Goal: Browse casually

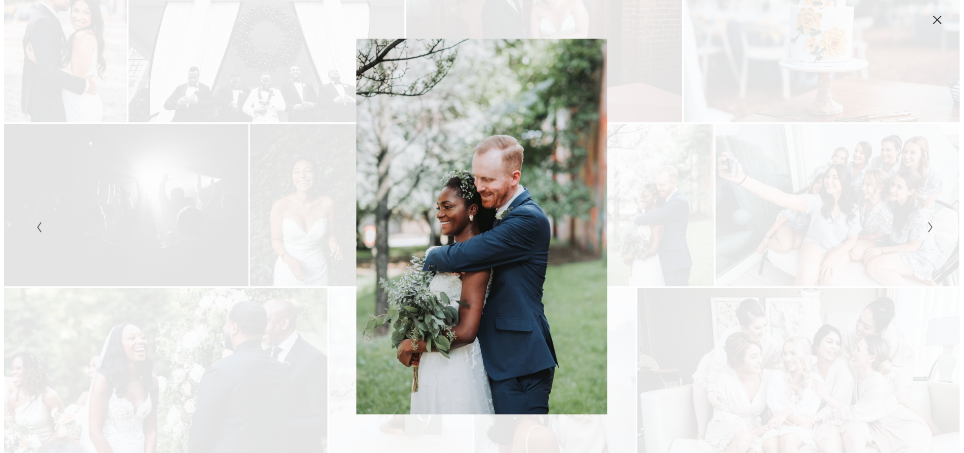
scroll to position [152, 0]
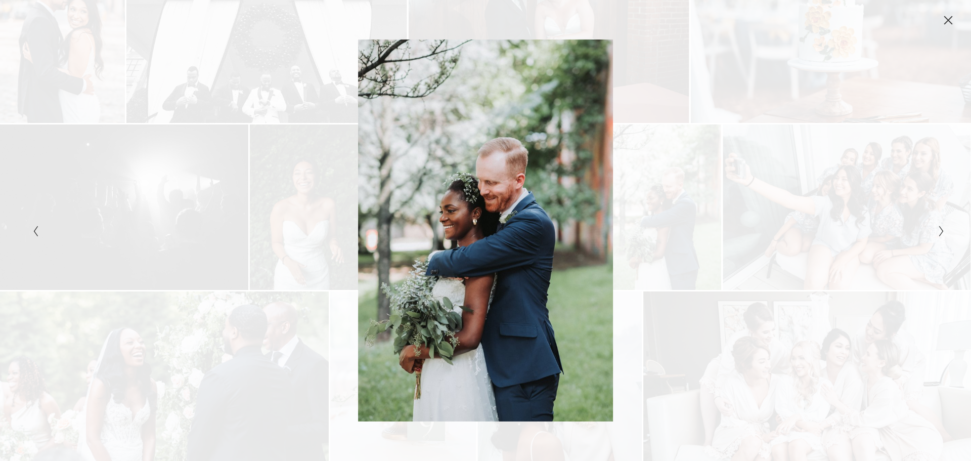
click at [942, 21] on button "Close" at bounding box center [948, 20] width 16 height 11
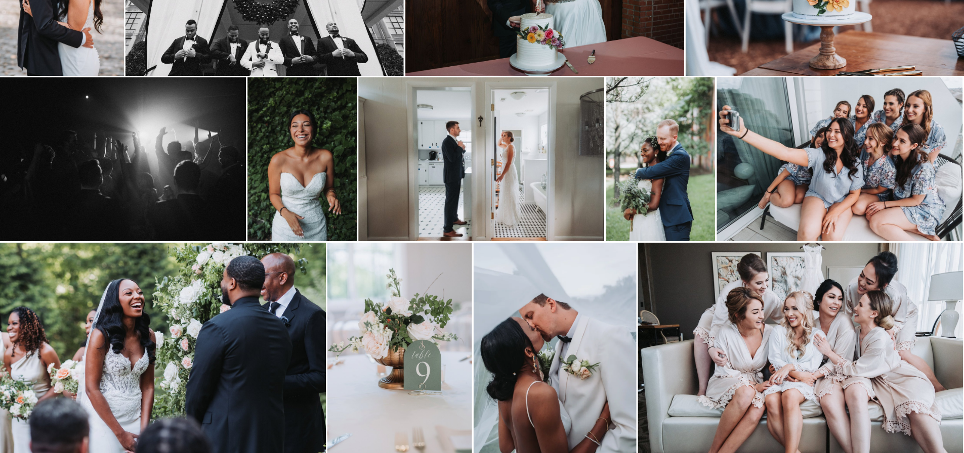
scroll to position [202, 0]
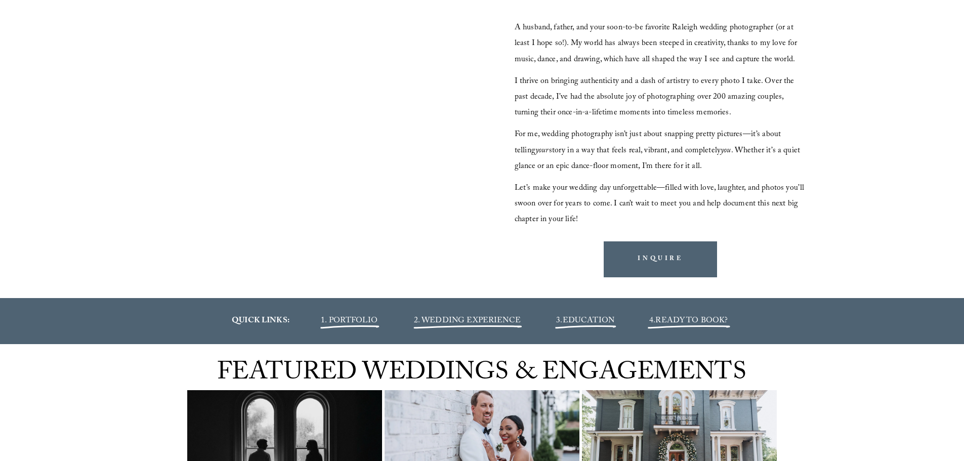
scroll to position [1467, 0]
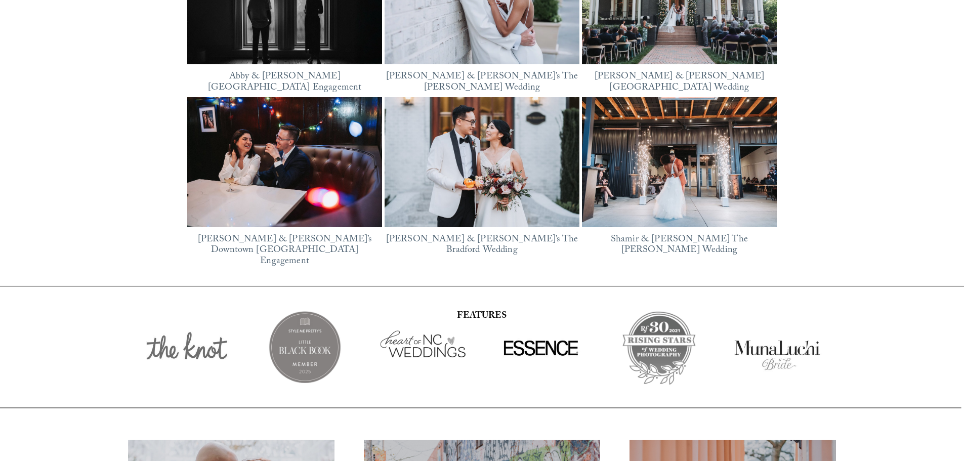
click at [647, 149] on img at bounding box center [679, 162] width 195 height 130
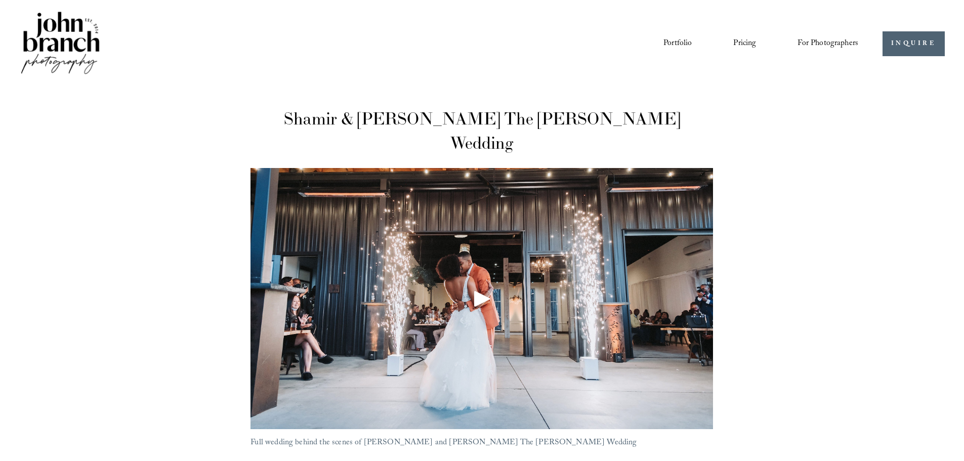
click at [489, 286] on div "Play" at bounding box center [482, 298] width 24 height 24
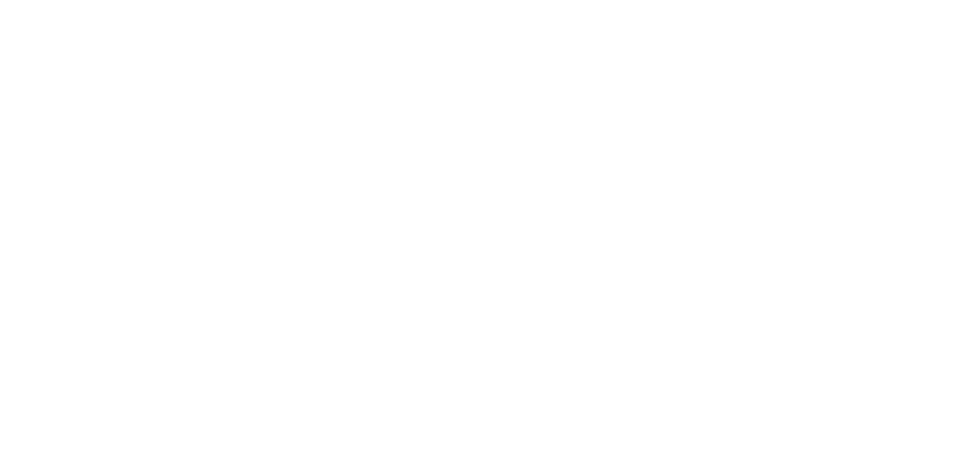
scroll to position [3224, 0]
